Goal: Navigation & Orientation: Find specific page/section

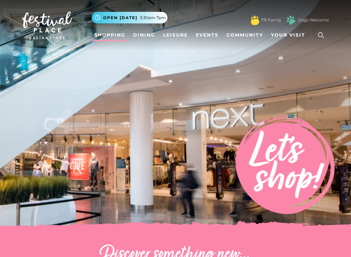
click at [110, 34] on link "Shopping" at bounding box center [110, 35] width 37 height 12
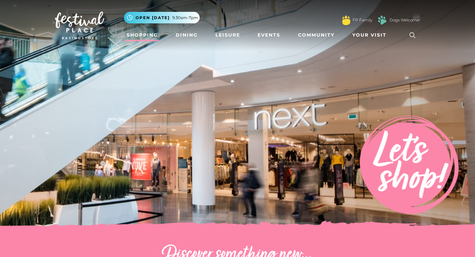
click at [151, 39] on link "Shopping" at bounding box center [142, 35] width 37 height 12
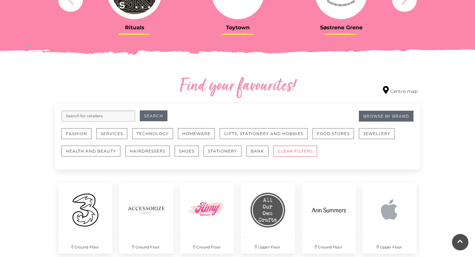
scroll to position [309, 0]
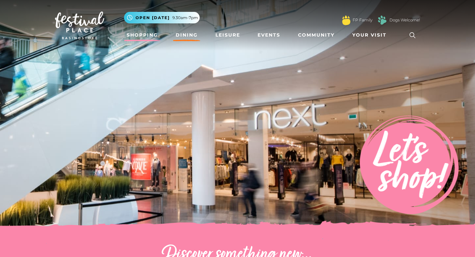
click at [190, 38] on link "Dining" at bounding box center [186, 35] width 27 height 12
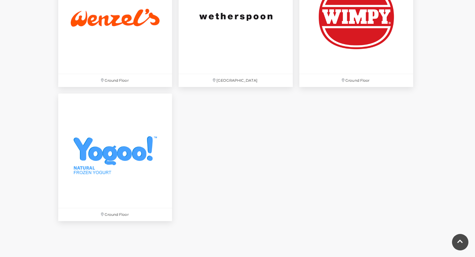
scroll to position [2217, 0]
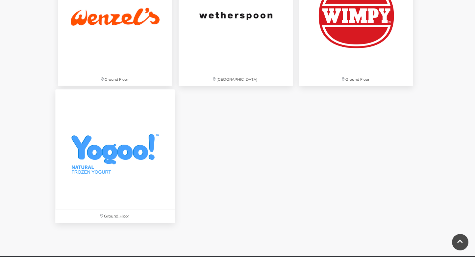
click at [101, 181] on img at bounding box center [115, 150] width 120 height 120
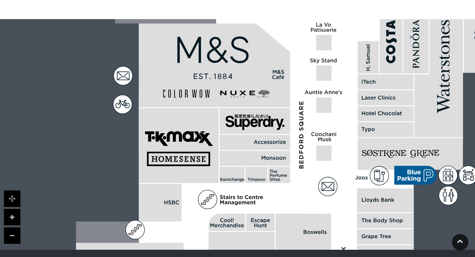
scroll to position [492, 0]
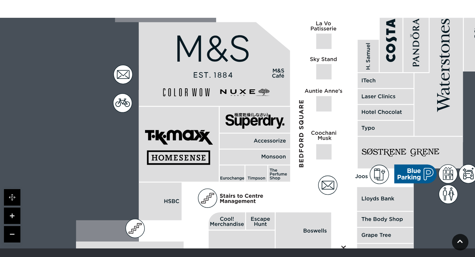
click at [258, 134] on rect at bounding box center [255, 141] width 70 height 15
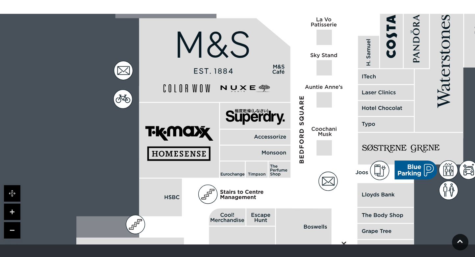
scroll to position [497, 0]
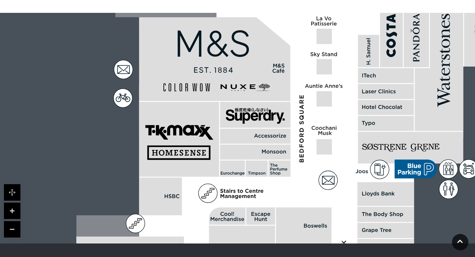
click at [421, 166] on icon at bounding box center [416, 169] width 42 height 19
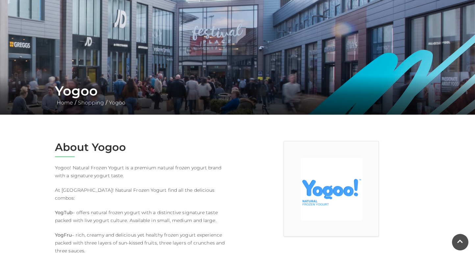
scroll to position [0, 0]
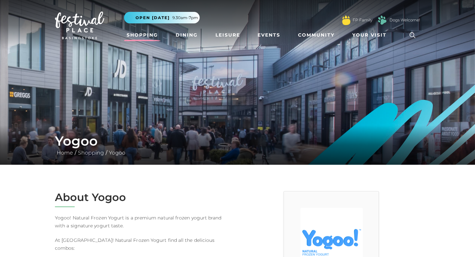
click at [149, 36] on link "Shopping" at bounding box center [142, 35] width 37 height 12
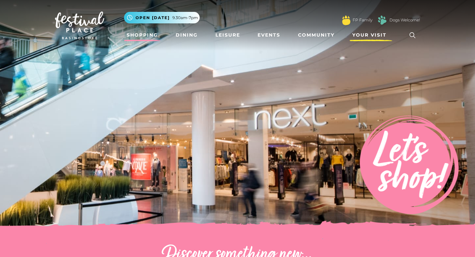
click at [375, 38] on span "Your Visit" at bounding box center [370, 35] width 34 height 7
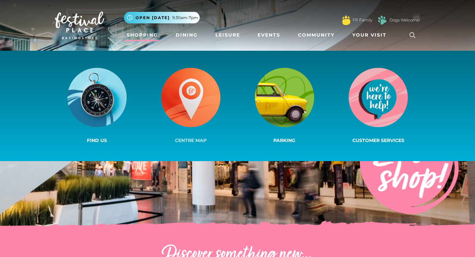
click at [214, 109] on img at bounding box center [190, 97] width 59 height 59
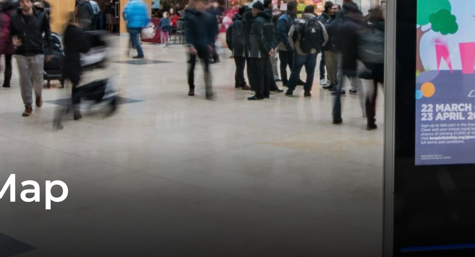
scroll to position [77, 0]
